Goal: Use online tool/utility: Utilize a website feature to perform a specific function

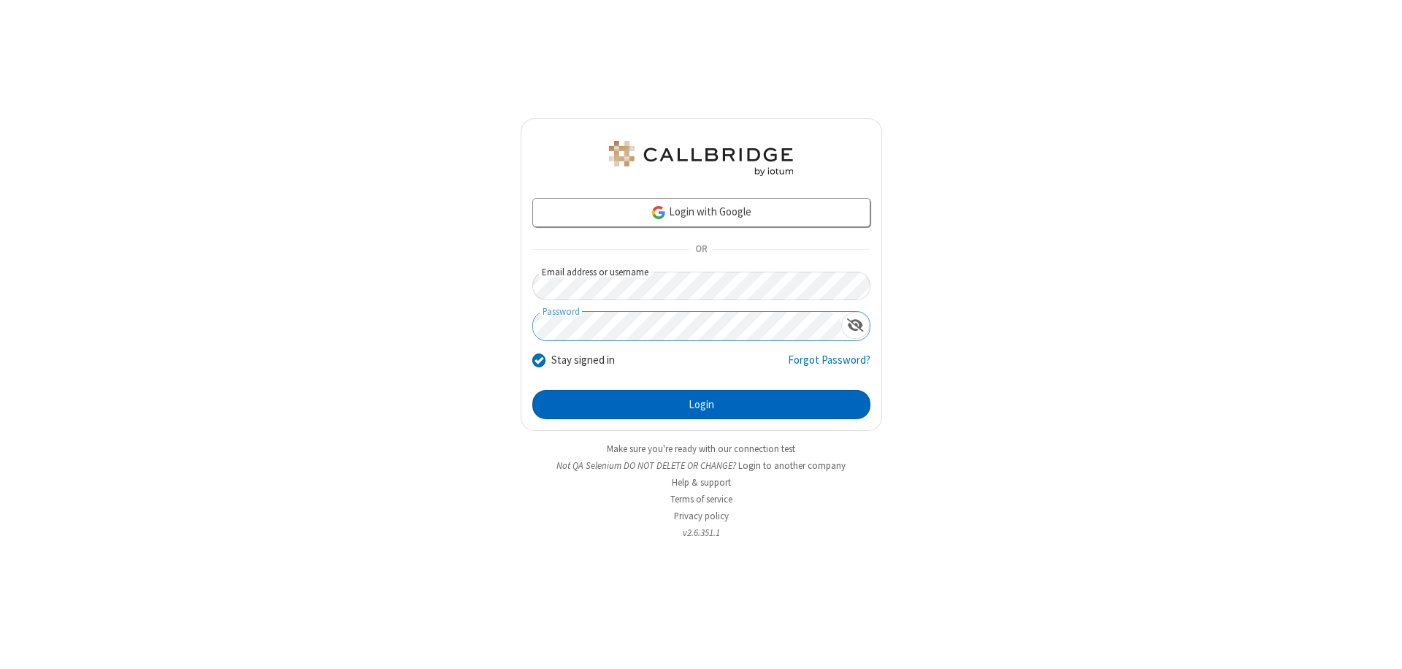
click at [701, 405] on button "Login" at bounding box center [701, 404] width 338 height 29
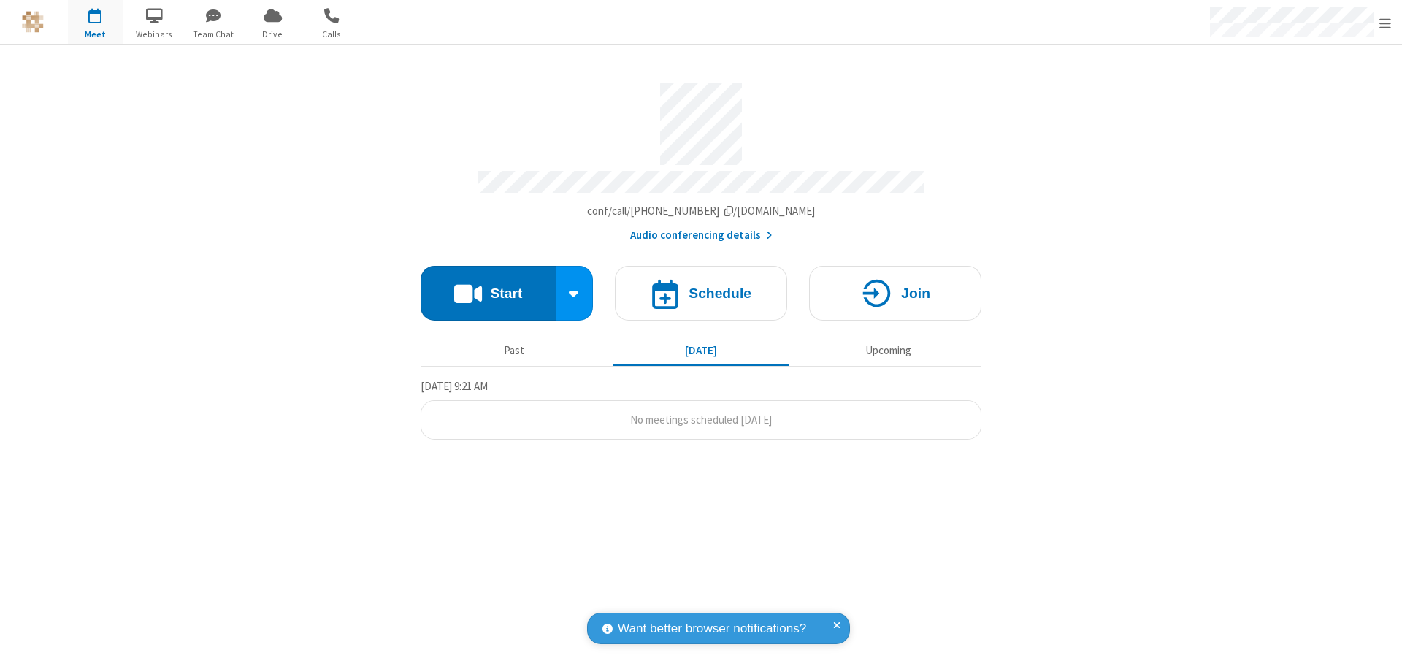
click at [488, 286] on button "Start" at bounding box center [488, 293] width 135 height 55
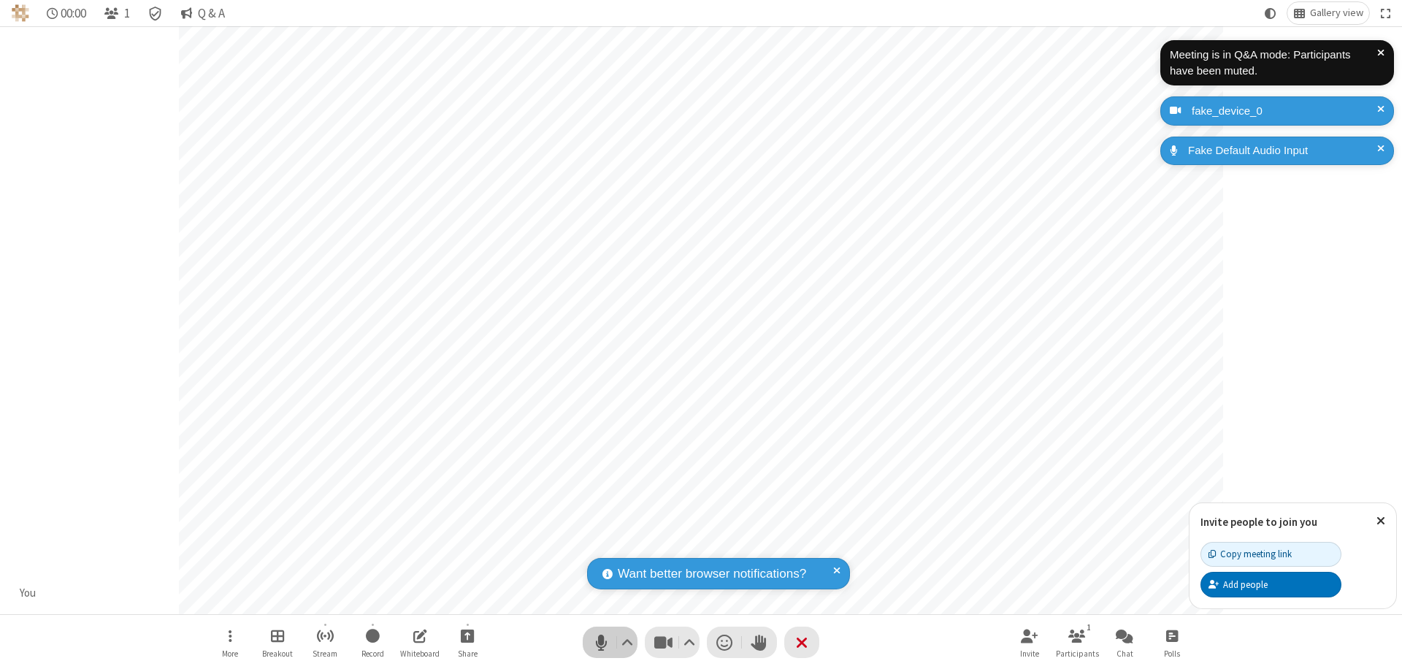
click at [601, 642] on span "Mute (⌘+Shift+A)" at bounding box center [601, 642] width 22 height 21
click at [601, 642] on span "Unmute (⌘+Shift+A)" at bounding box center [601, 642] width 22 height 21
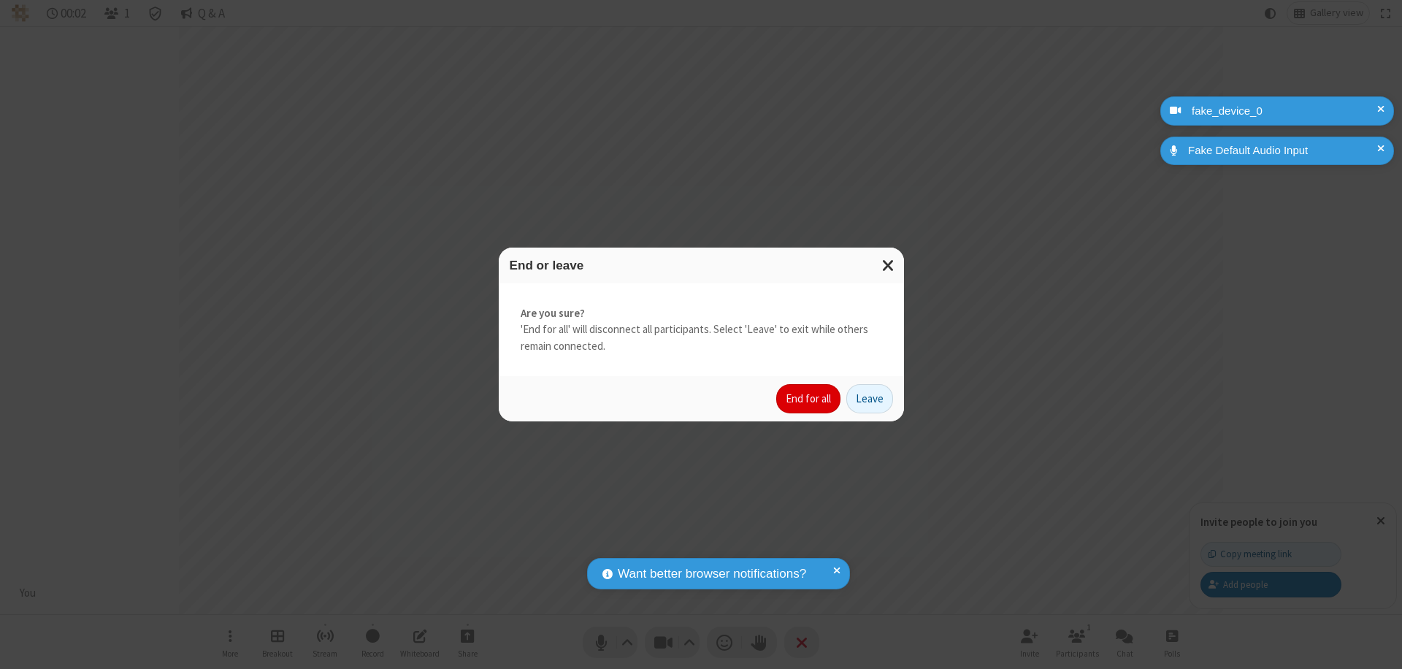
click at [809, 399] on button "End for all" at bounding box center [808, 398] width 64 height 29
